Goal: Transaction & Acquisition: Purchase product/service

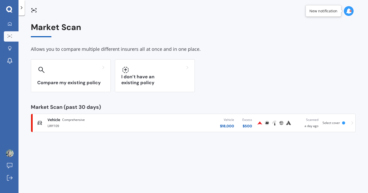
click at [311, 120] on div "Scanned" at bounding box center [307, 119] width 22 height 5
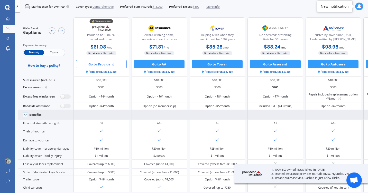
scroll to position [11, 0]
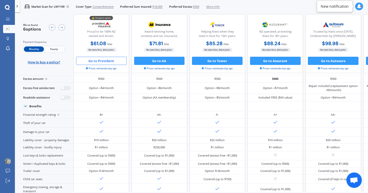
click at [102, 61] on button "Go to Provident" at bounding box center [101, 61] width 51 height 8
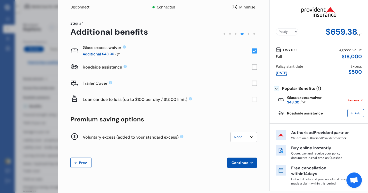
click at [360, 34] on div "/ yr" at bounding box center [359, 32] width 5 height 10
click at [293, 32] on select "Yearly Monthly" at bounding box center [287, 31] width 23 height 7
click at [242, 161] on span "Continue" at bounding box center [239, 163] width 19 height 4
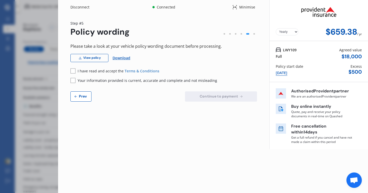
click at [72, 81] on rect at bounding box center [72, 80] width 5 height 5
click at [93, 59] on link "View policy" at bounding box center [89, 58] width 38 height 8
click at [101, 60] on link "View policy" at bounding box center [89, 58] width 38 height 8
